Goal: Task Accomplishment & Management: Use online tool/utility

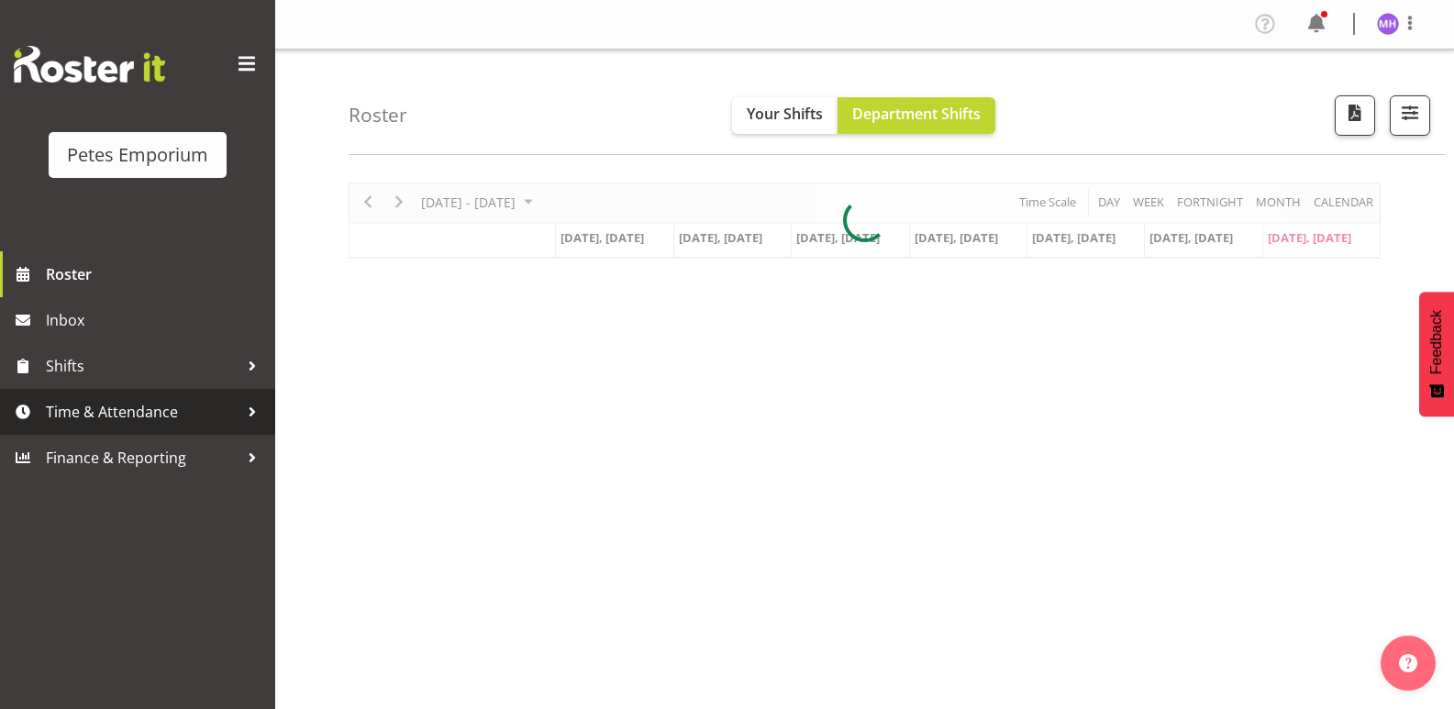
drag, startPoint x: 0, startPoint y: 0, endPoint x: 83, endPoint y: 414, distance: 422.1
click at [88, 405] on span "Time & Attendance" at bounding box center [142, 412] width 193 height 28
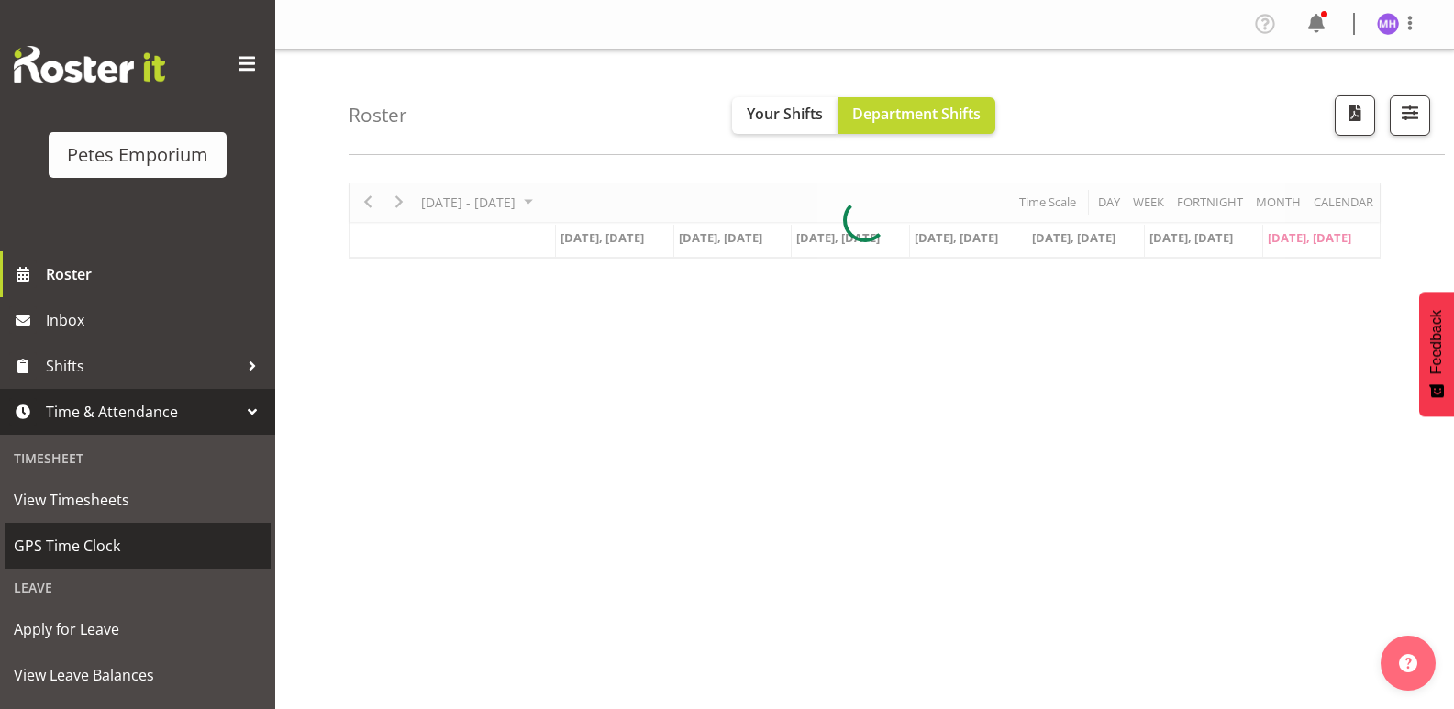
click at [73, 533] on span "GPS Time Clock" at bounding box center [138, 546] width 248 height 28
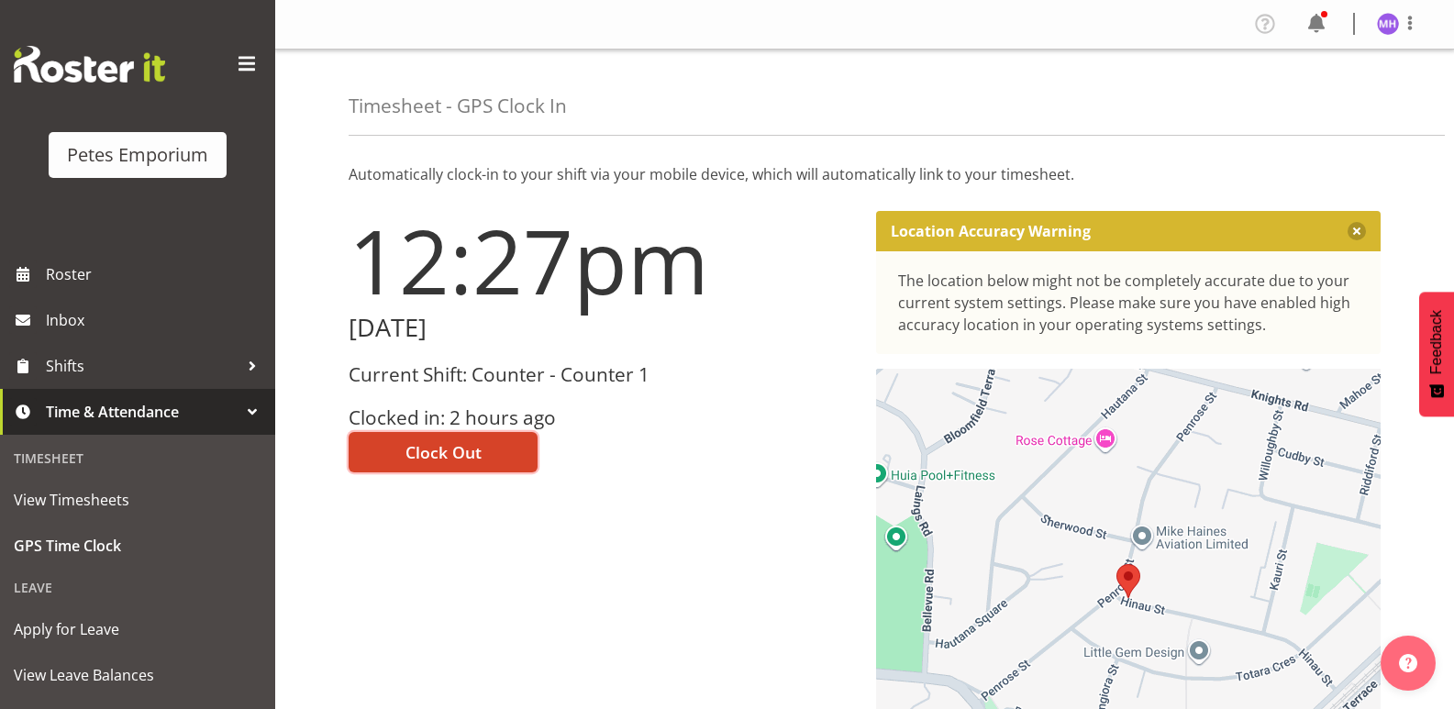
drag, startPoint x: 393, startPoint y: 451, endPoint x: 513, endPoint y: 401, distance: 130.3
click at [397, 451] on button "Clock Out" at bounding box center [443, 452] width 189 height 40
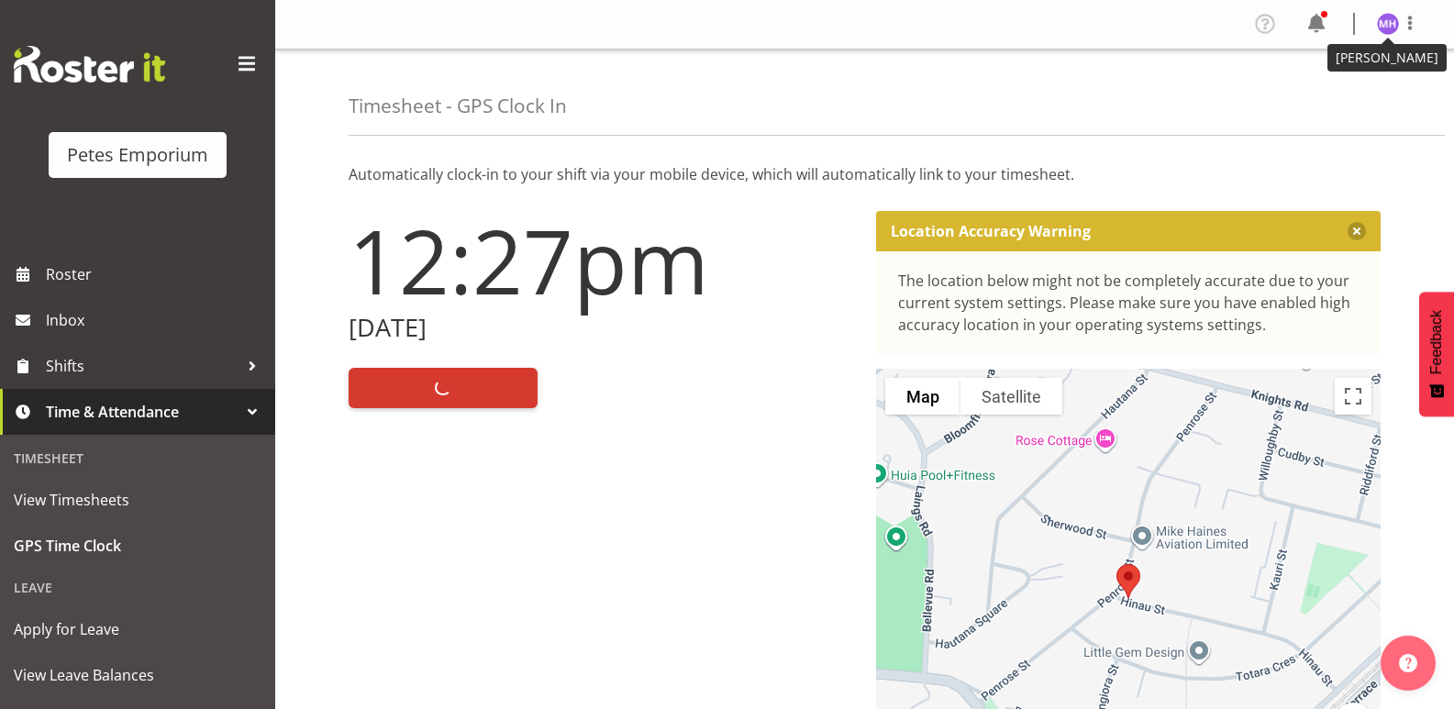
click at [1393, 33] on img at bounding box center [1388, 24] width 22 height 22
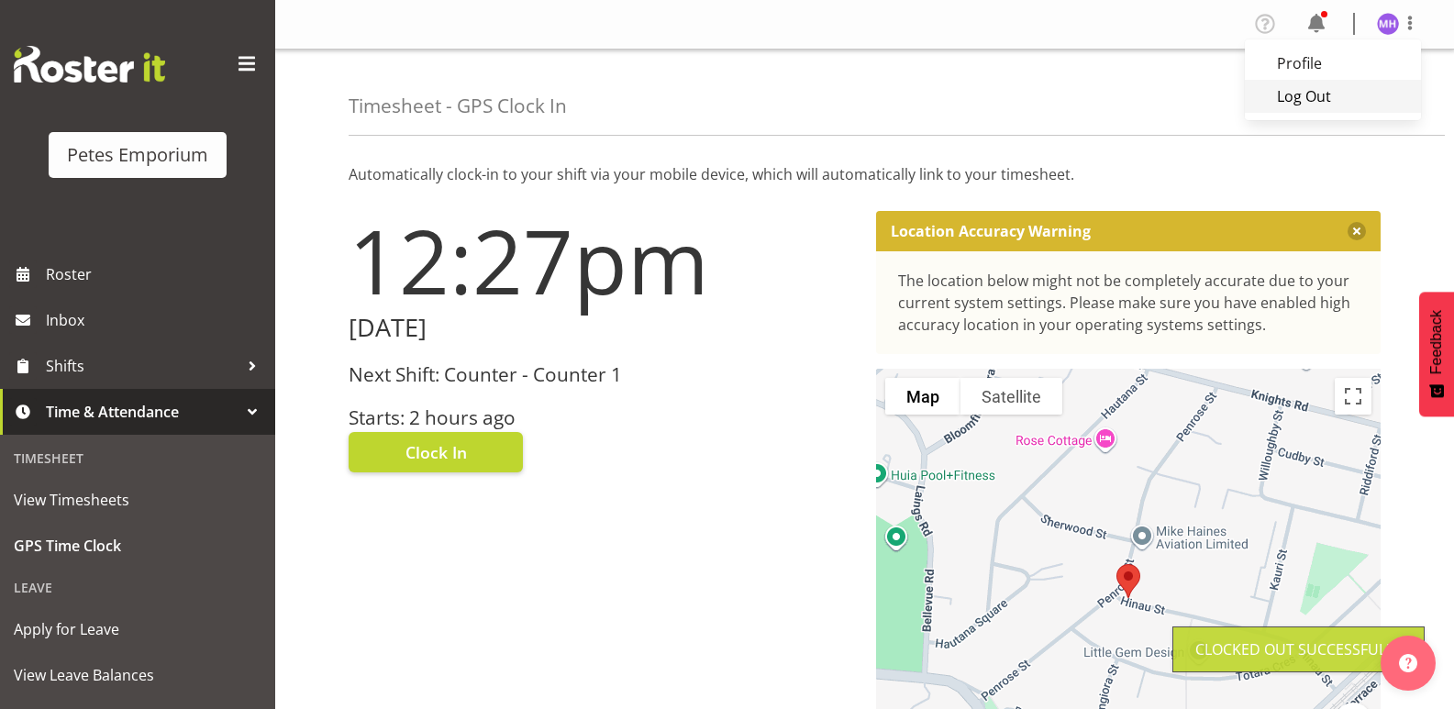
click at [1334, 111] on link "Log Out" at bounding box center [1333, 96] width 176 height 33
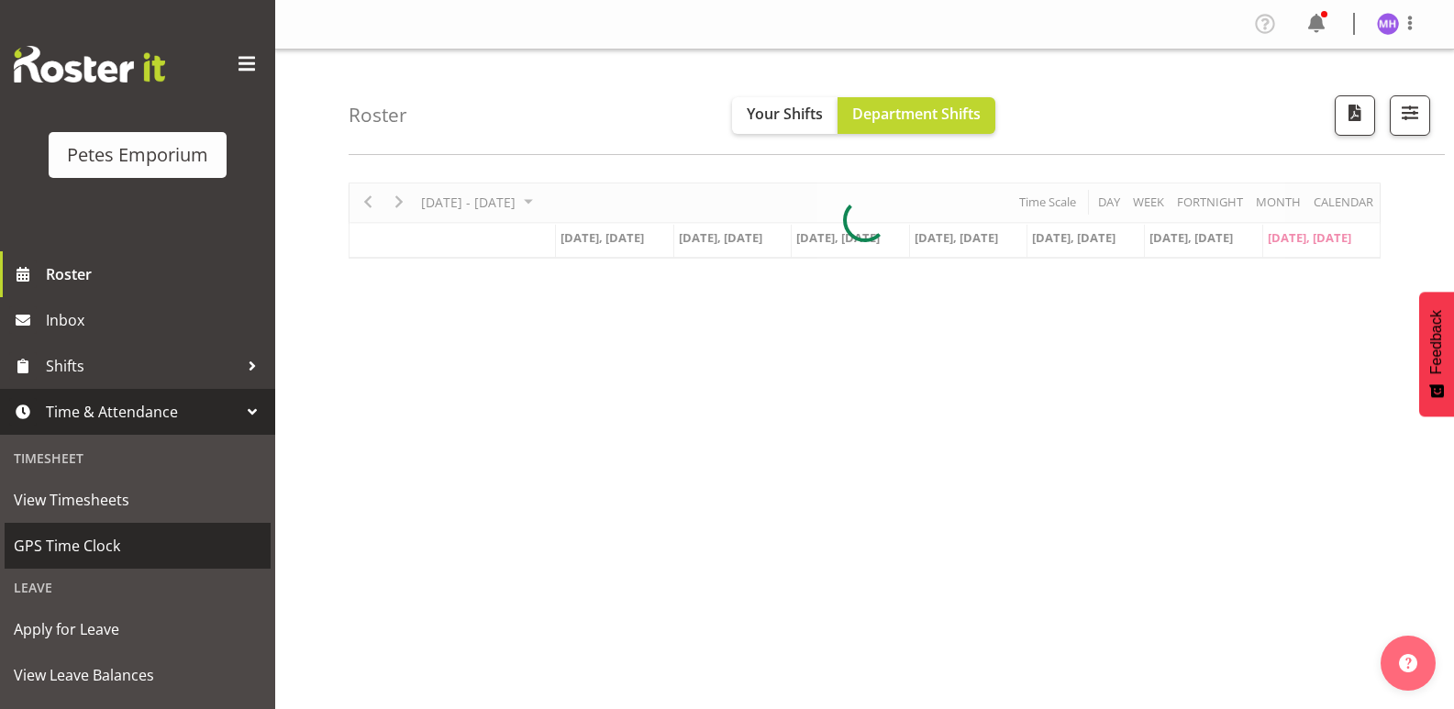
click at [172, 545] on span "GPS Time Clock" at bounding box center [138, 546] width 248 height 28
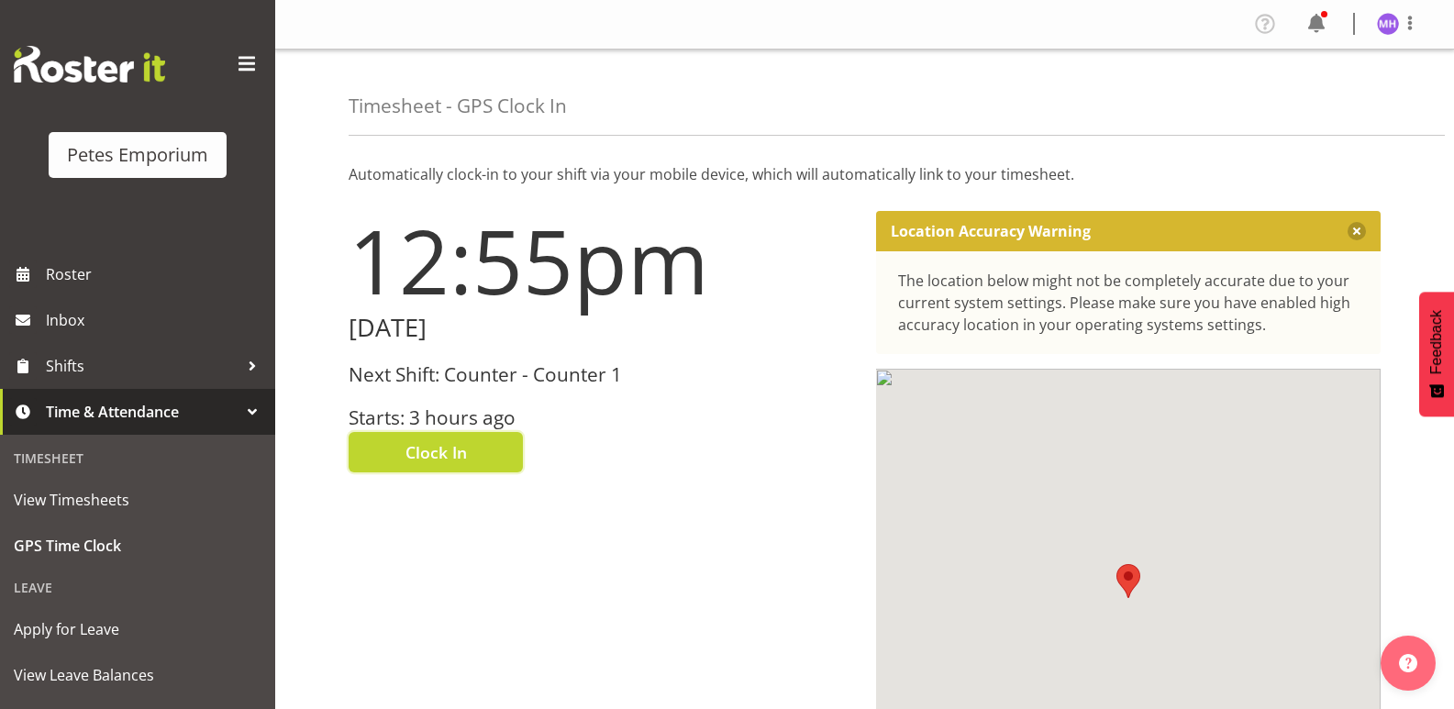
click at [420, 450] on span "Clock In" at bounding box center [435, 452] width 61 height 24
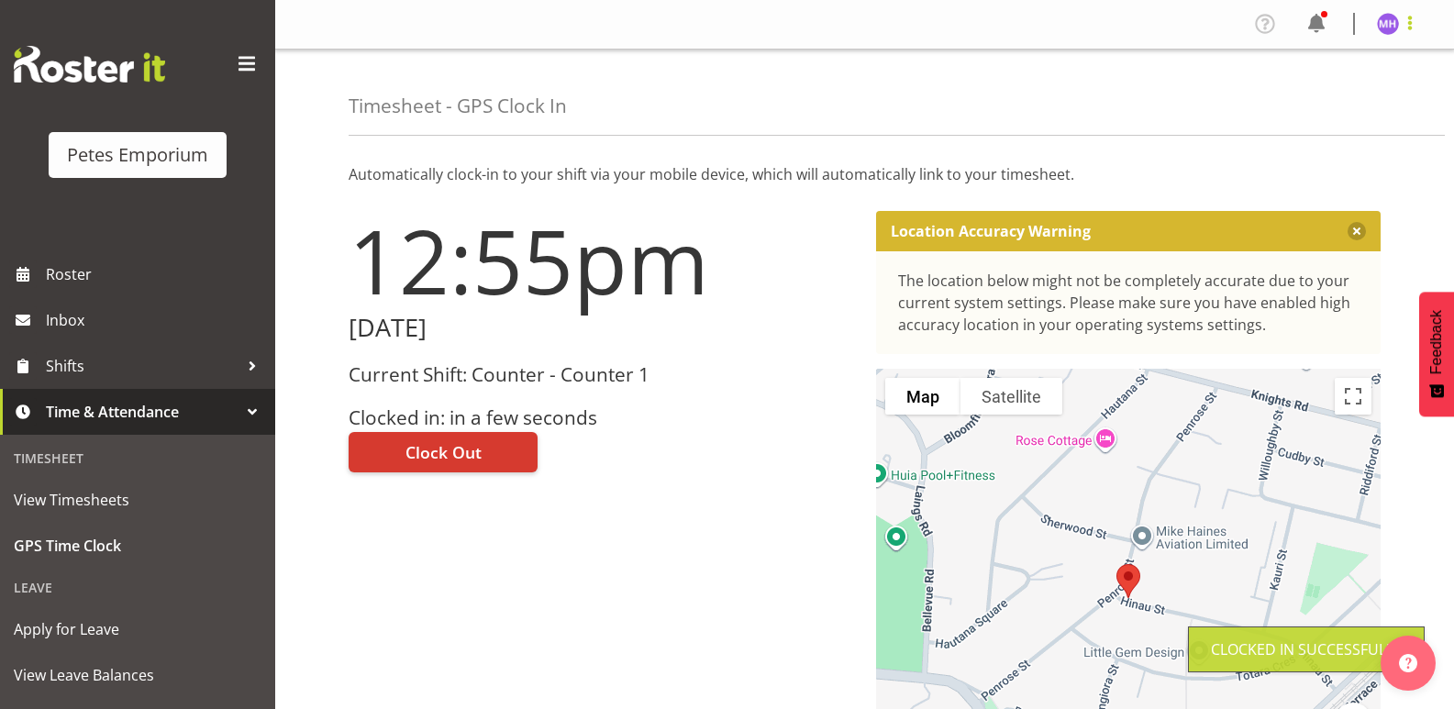
click at [1399, 15] on span at bounding box center [1410, 23] width 22 height 22
click at [1348, 106] on link "Log Out" at bounding box center [1333, 96] width 176 height 33
